Goal: Information Seeking & Learning: Learn about a topic

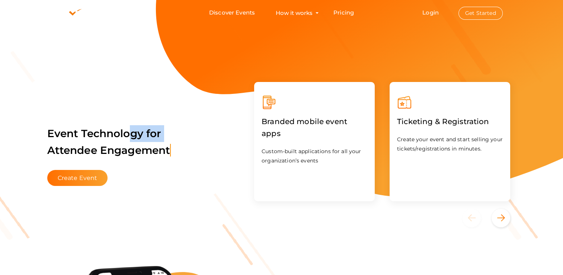
drag, startPoint x: 137, startPoint y: 153, endPoint x: 51, endPoint y: 130, distance: 89.1
click at [51, 130] on label "Event Technology for Attendee Engagement" at bounding box center [109, 142] width 124 height 52
drag, startPoint x: 51, startPoint y: 130, endPoint x: 159, endPoint y: 161, distance: 113.2
click at [159, 161] on label "Event Technology for Attendee En" at bounding box center [104, 142] width 114 height 52
drag, startPoint x: 159, startPoint y: 161, endPoint x: 148, endPoint y: 171, distance: 15.0
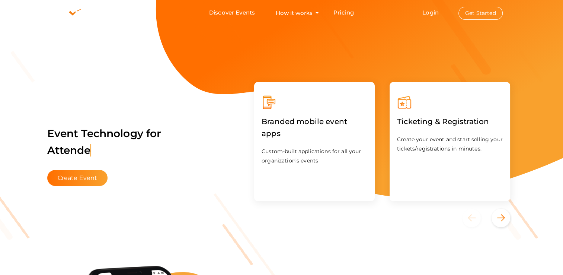
click at [148, 171] on div "Event Technology for Attende Create Event" at bounding box center [140, 151] width 187 height 70
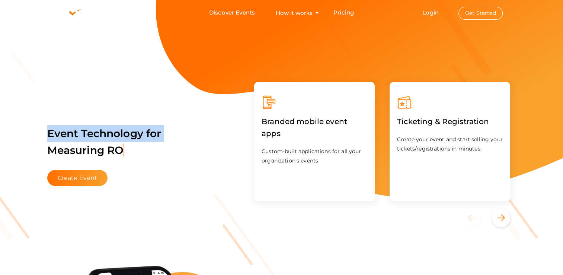
drag, startPoint x: 162, startPoint y: 135, endPoint x: 85, endPoint y: 154, distance: 78.9
click at [84, 153] on label "Event Technology for Measuring RO" at bounding box center [104, 142] width 114 height 52
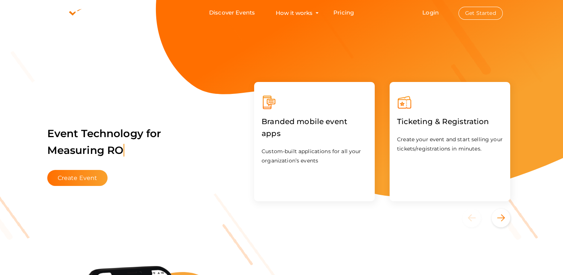
drag, startPoint x: 85, startPoint y: 154, endPoint x: 22, endPoint y: 101, distance: 81.9
